Goal: Task Accomplishment & Management: Use online tool/utility

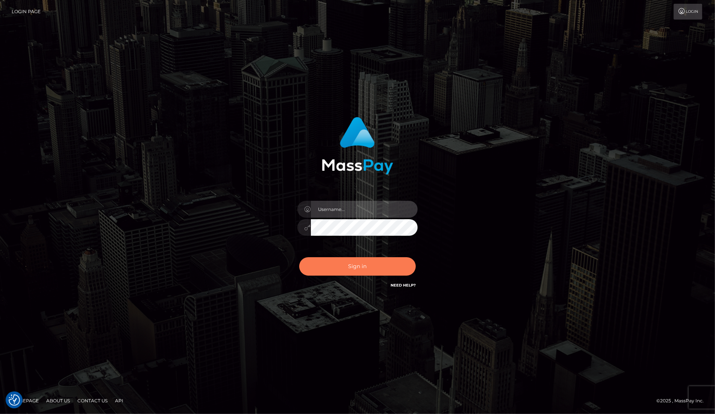
type input "dany baker boulanger"
click at [378, 268] on button "Sign in" at bounding box center [357, 266] width 117 height 18
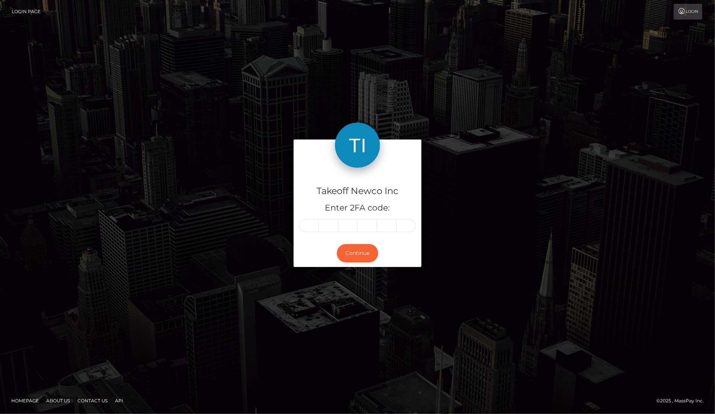
click at [308, 226] on input "text" at bounding box center [309, 225] width 20 height 13
type input "7"
type input "3"
type input "8"
type input "3"
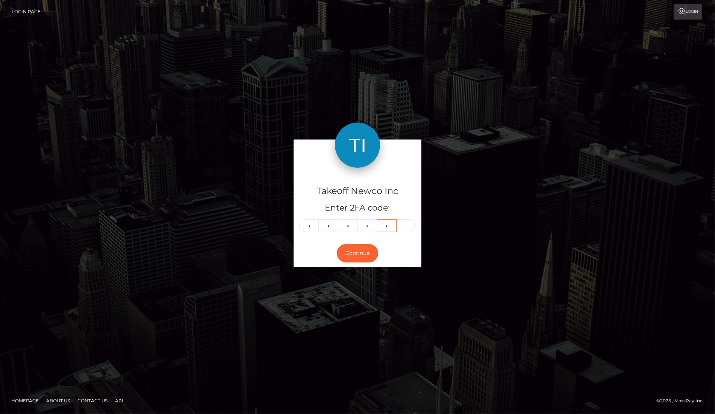
type input "8"
type input "5"
click at [368, 247] on button "Continue" at bounding box center [357, 253] width 41 height 18
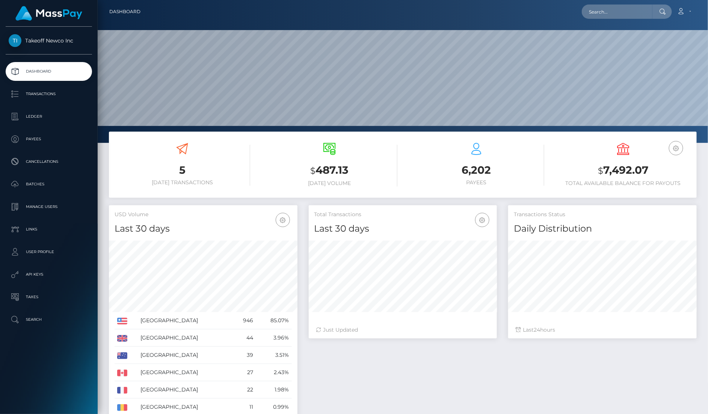
scroll to position [132, 188]
click at [620, 9] on input "text" at bounding box center [617, 12] width 71 height 14
paste input "KFseDQyP00WqiIyMP5BXBtHaxLx2"
type input "KFseDQyP00WqiIyMP5BXBtHaxLx2"
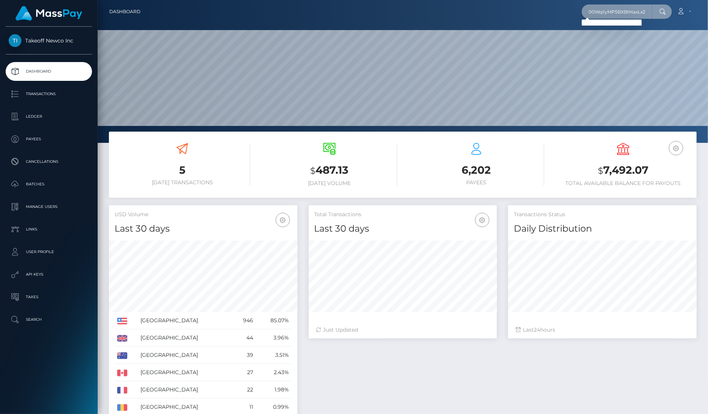
click at [625, 10] on input "KFseDQyP00WqiIyMP5BXBtHaxLx2" at bounding box center [617, 12] width 71 height 14
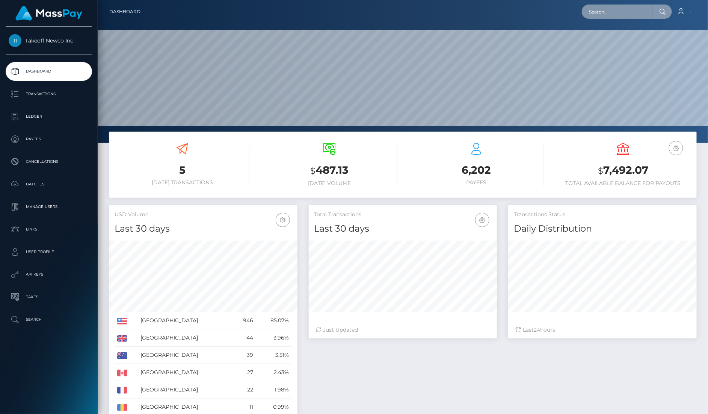
paste input "KFseDQyP00WqiIyMP5BXBtHaxLx2"
type input "KFseDQyP00WqiIyMP5BXBtHaxLx2"
click at [627, 24] on div at bounding box center [403, 71] width 611 height 143
